Goal: Use online tool/utility

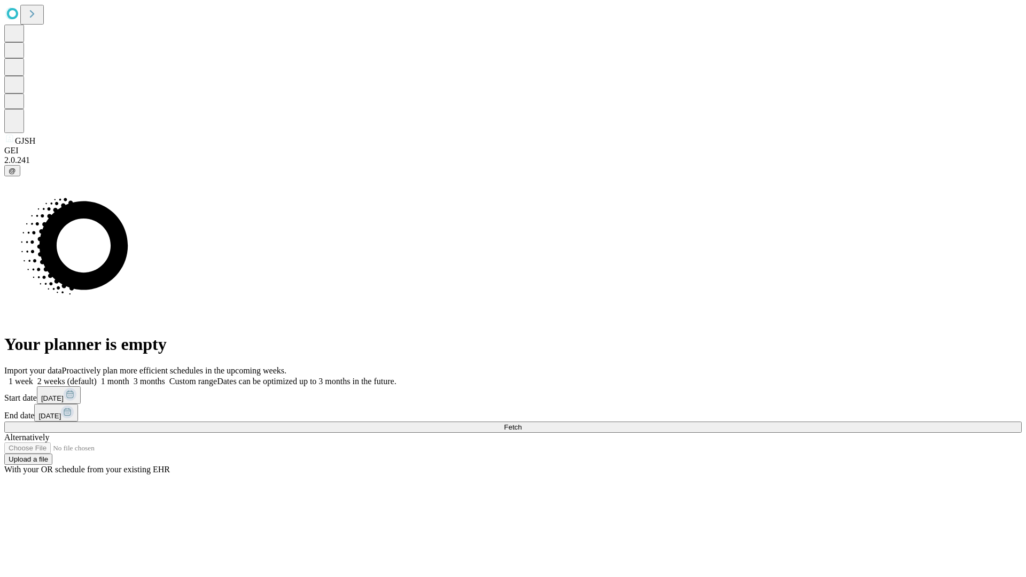
click at [522, 423] on span "Fetch" at bounding box center [513, 427] width 18 height 8
